Goal: Transaction & Acquisition: Purchase product/service

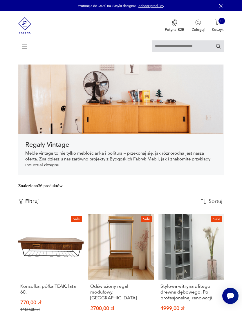
click at [26, 46] on icon at bounding box center [25, 46] width 20 height 20
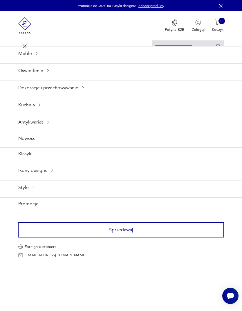
click at [38, 56] on icon at bounding box center [36, 53] width 5 height 5
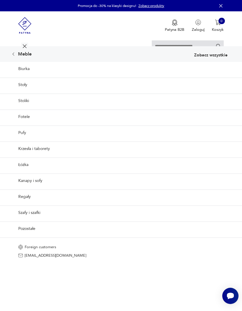
click at [24, 203] on link "Regały" at bounding box center [121, 196] width 242 height 14
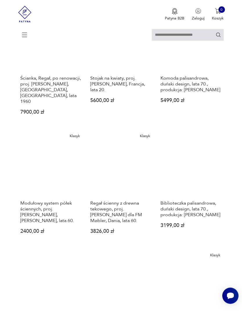
scroll to position [324, 0]
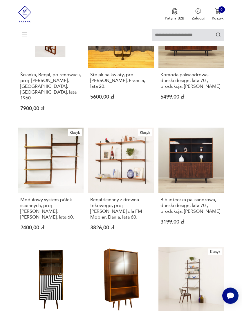
click at [191, 214] on h3 "Biblioteczka palisandrowa, duński design, lata 70., produkcja: [PERSON_NAME]" at bounding box center [191, 205] width 61 height 17
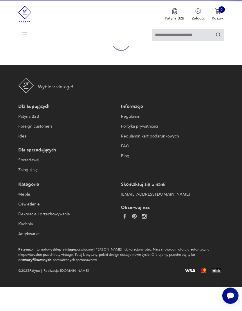
scroll to position [54, 0]
